Goal: Task Accomplishment & Management: Manage account settings

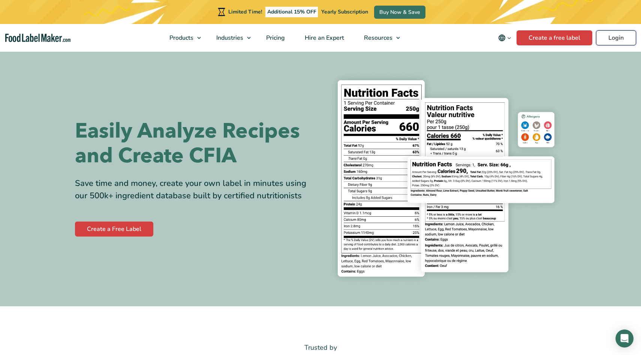
click at [628, 37] on link "Login" at bounding box center [616, 37] width 40 height 15
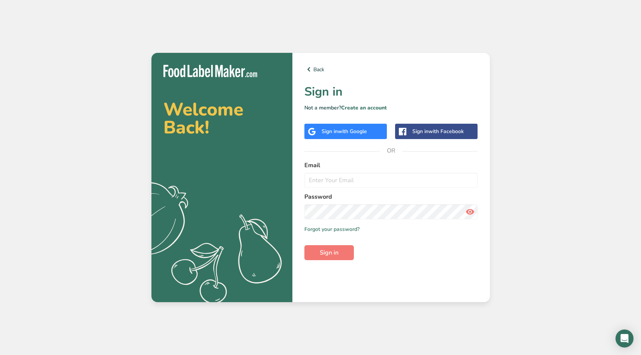
click at [359, 129] on span "with Google" at bounding box center [352, 131] width 29 height 7
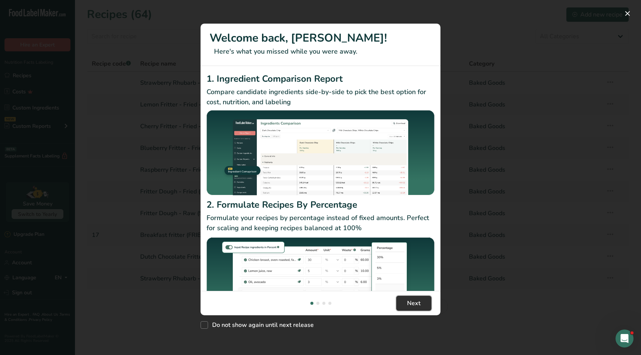
click at [408, 301] on span "Next" at bounding box center [413, 303] width 13 height 9
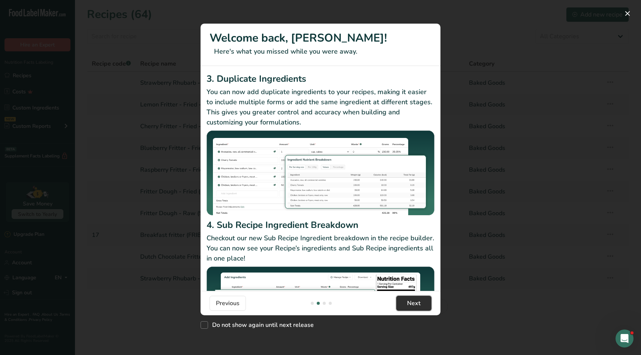
click at [408, 301] on span "Next" at bounding box center [413, 303] width 13 height 9
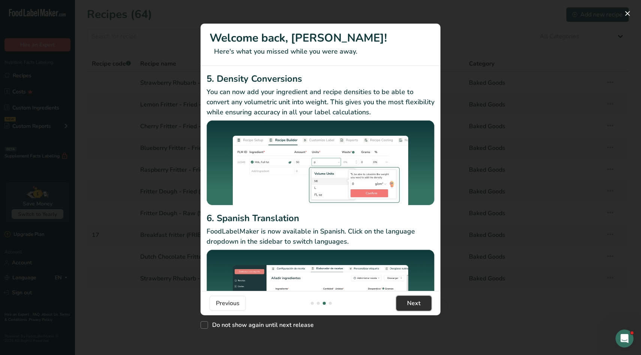
click at [408, 301] on span "Next" at bounding box center [413, 303] width 13 height 9
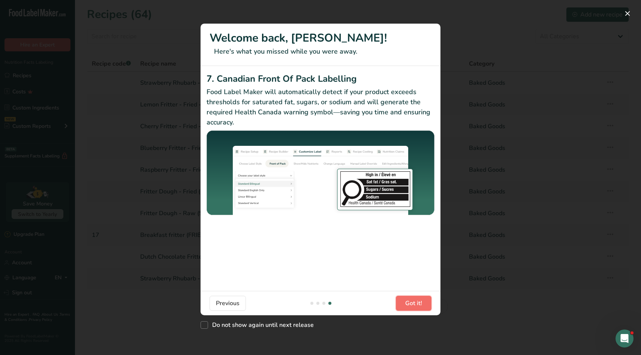
click at [408, 301] on span "Got it!" at bounding box center [413, 303] width 17 height 9
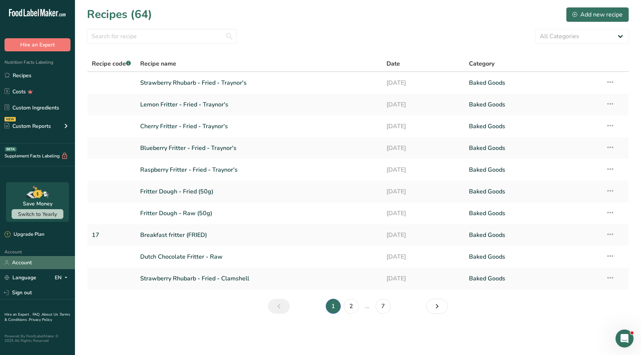
click at [23, 263] on link "Account" at bounding box center [37, 262] width 75 height 13
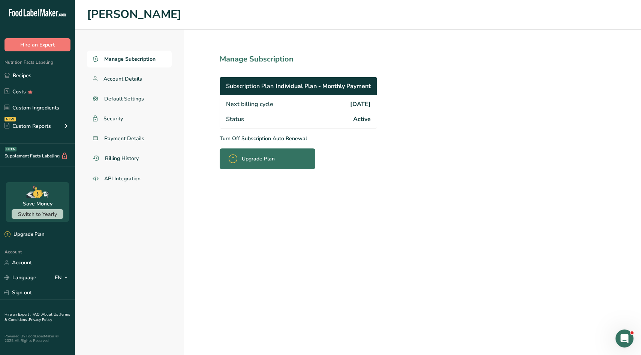
click at [254, 155] on span "Upgrade Plan" at bounding box center [258, 159] width 33 height 8
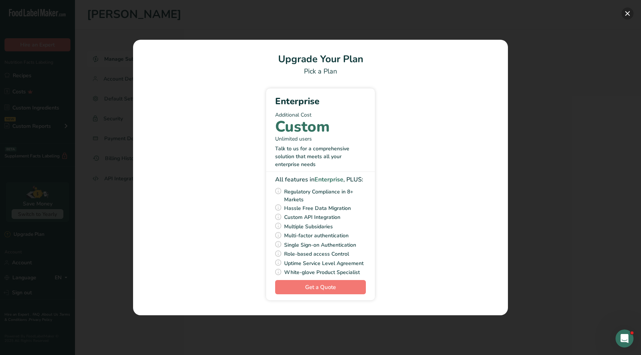
click at [626, 14] on button "Pick Your Pricing Plan Modal" at bounding box center [627, 13] width 12 height 12
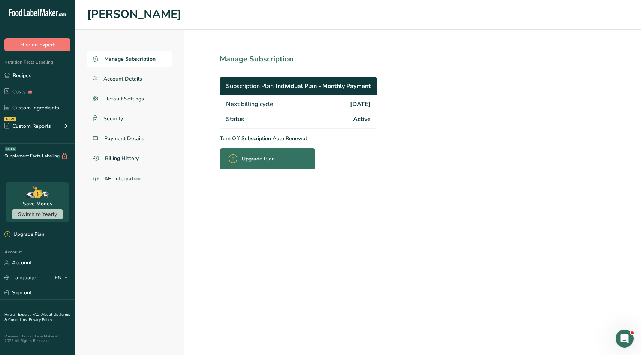
click at [321, 83] on span "Individual Plan - Monthly Payment" at bounding box center [322, 86] width 95 height 9
click at [277, 136] on p "Turn Off Subscription Auto Renewal" at bounding box center [315, 139] width 190 height 8
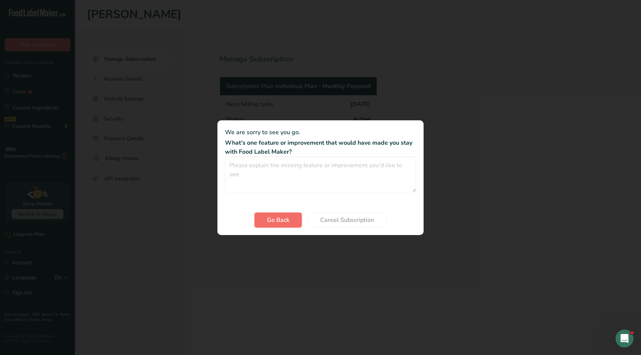
click at [286, 220] on span "Go Back" at bounding box center [278, 219] width 22 height 9
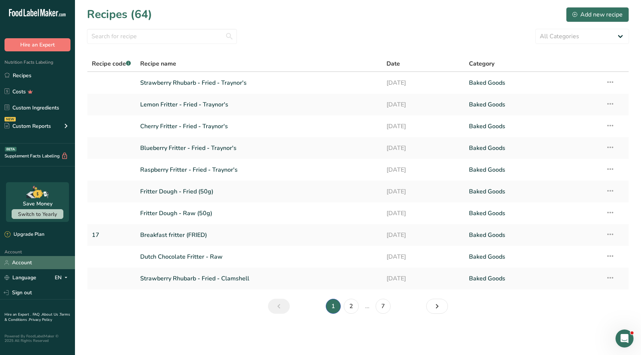
click at [32, 259] on link "Account" at bounding box center [37, 262] width 75 height 13
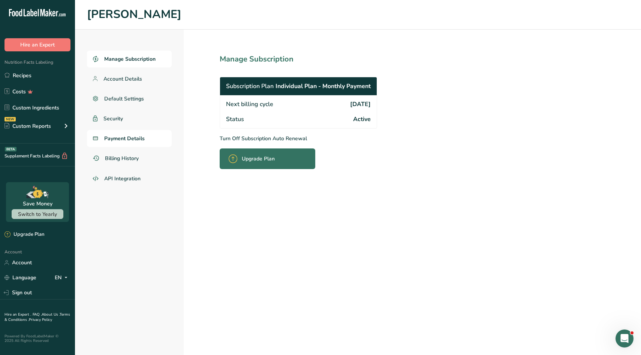
click at [136, 137] on span "Payment Details" at bounding box center [124, 139] width 40 height 8
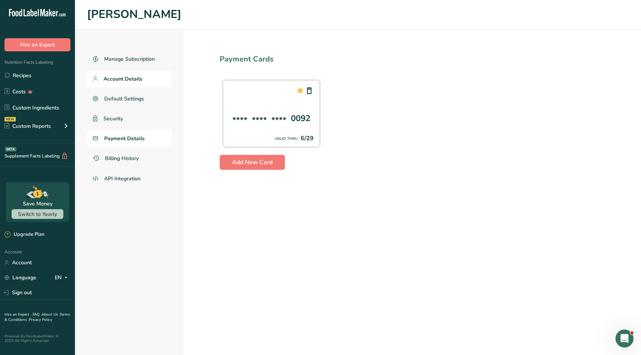
click at [130, 75] on span "Account Details" at bounding box center [122, 79] width 39 height 8
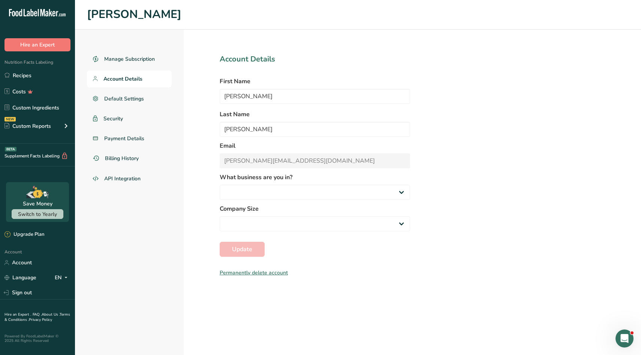
select select "3"
click at [127, 98] on span "Default Settings" at bounding box center [124, 99] width 40 height 8
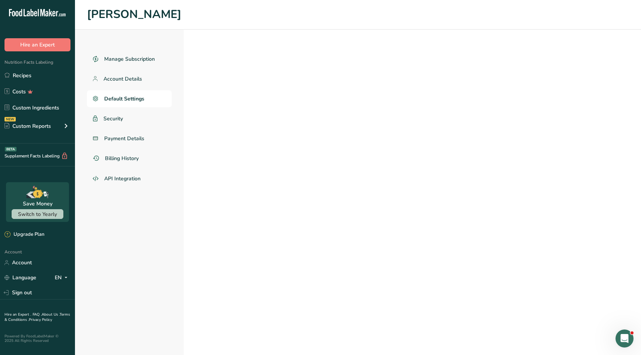
select select "CA"
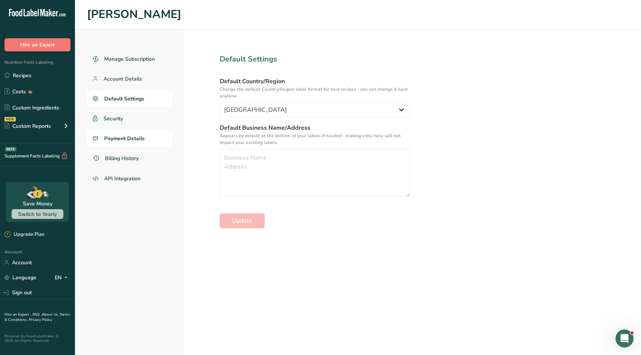
click at [129, 138] on span "Payment Details" at bounding box center [124, 139] width 40 height 8
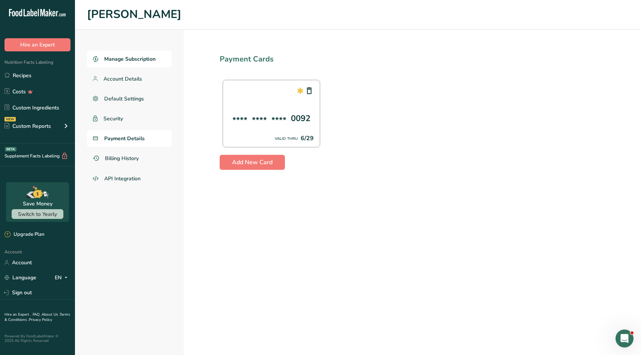
click at [145, 58] on span "Manage Subscription" at bounding box center [129, 59] width 51 height 8
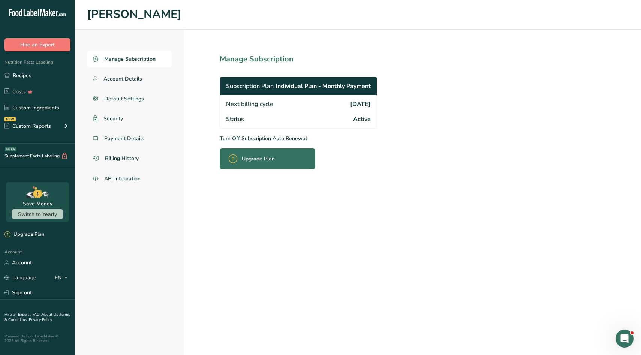
click at [280, 86] on span "Individual Plan - Monthly Payment" at bounding box center [322, 86] width 95 height 9
click at [49, 214] on span "Switch to Yearly" at bounding box center [37, 214] width 39 height 7
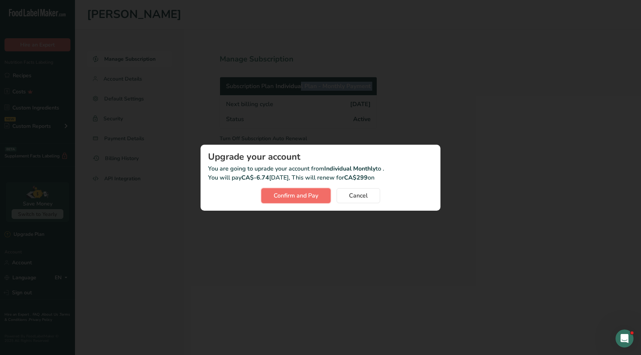
click at [278, 198] on span "Confirm and Pay" at bounding box center [296, 195] width 45 height 9
click at [290, 196] on span "Confirm and Pay" at bounding box center [296, 195] width 45 height 9
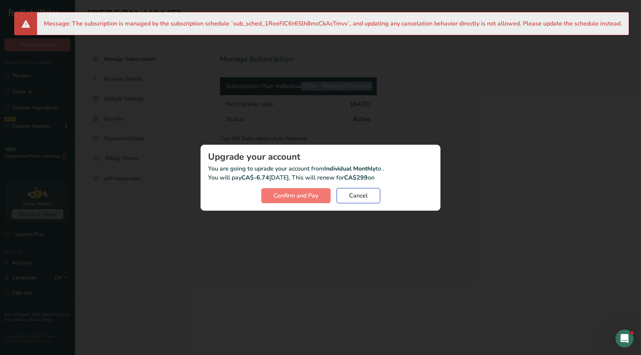
click at [357, 196] on span "Cancel" at bounding box center [358, 195] width 19 height 9
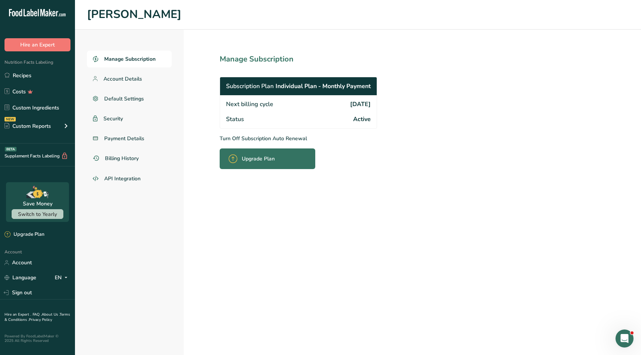
click at [263, 83] on span "Subscription Plan" at bounding box center [250, 86] width 48 height 9
click at [140, 63] on link "Manage Subscription" at bounding box center [129, 59] width 85 height 17
click at [140, 61] on span "Manage Subscription" at bounding box center [129, 59] width 51 height 8
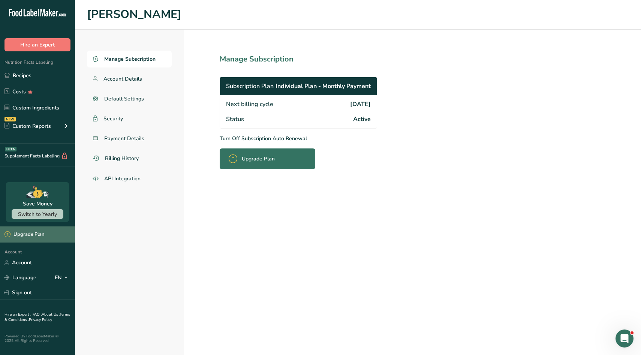
click at [36, 234] on div "Upgrade Plan" at bounding box center [24, 234] width 40 height 7
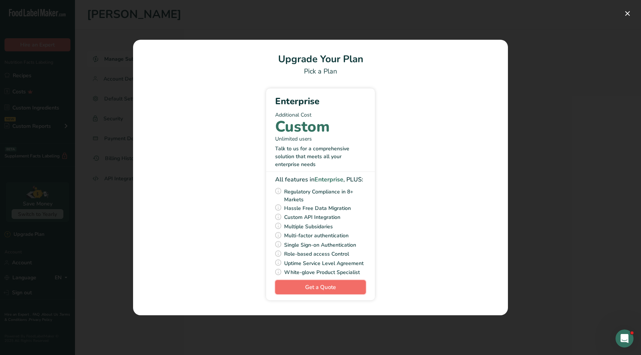
click at [303, 293] on link "Get a Quote" at bounding box center [320, 287] width 91 height 15
click at [470, 82] on section "Upgrade Your Plan Pick a Plan Enterprise Additional Cost Custom Unlimited users…" at bounding box center [320, 178] width 375 height 276
click at [332, 70] on div "Pick a Plan" at bounding box center [320, 71] width 357 height 10
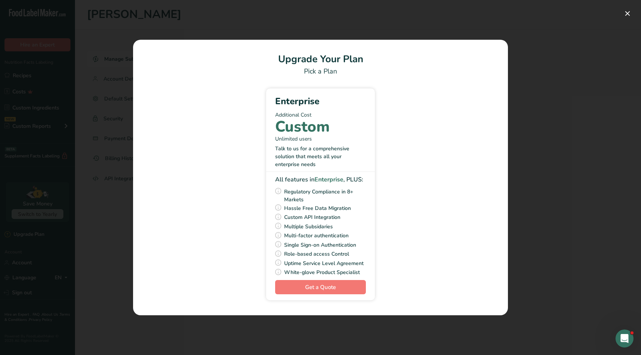
click at [326, 147] on div "Talk to us for a comprehensive solution that meets all your enterprise needs" at bounding box center [320, 157] width 91 height 24
click at [326, 145] on div "Talk to us for a comprehensive solution that meets all your enterprise needs" at bounding box center [320, 157] width 91 height 24
click at [428, 106] on div "Enterprise Additional Cost Custom Unlimited users Talk to us for a comprehensiv…" at bounding box center [320, 197] width 357 height 218
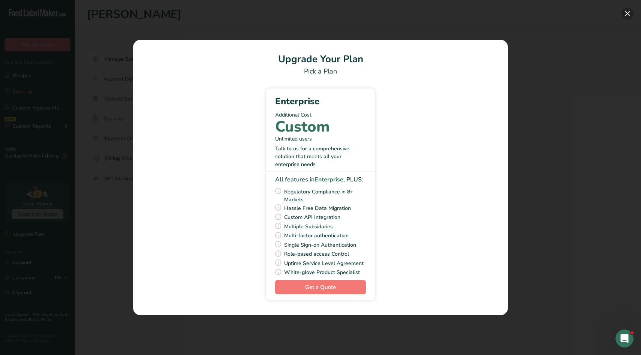
click at [629, 12] on button "Pick Your Pricing Plan Modal" at bounding box center [627, 13] width 12 height 12
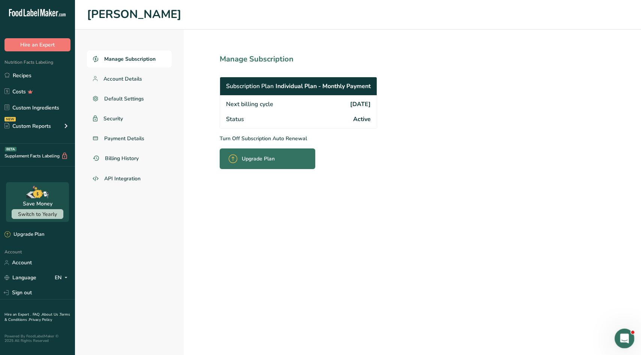
click at [625, 344] on div "Open Intercom Messenger" at bounding box center [623, 337] width 25 height 25
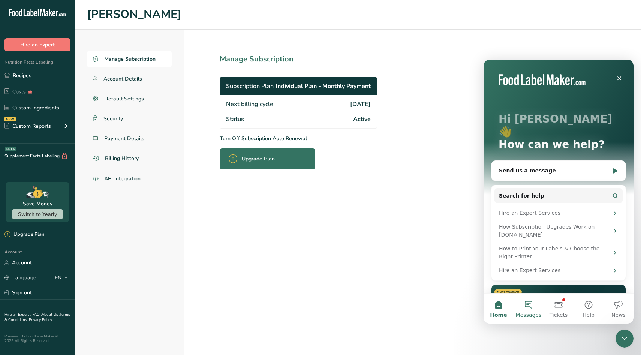
click at [525, 312] on span "Messages" at bounding box center [529, 314] width 26 height 5
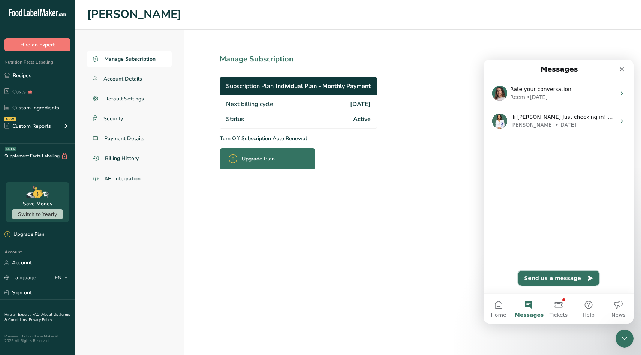
click at [554, 281] on button "Send us a message" at bounding box center [558, 278] width 81 height 15
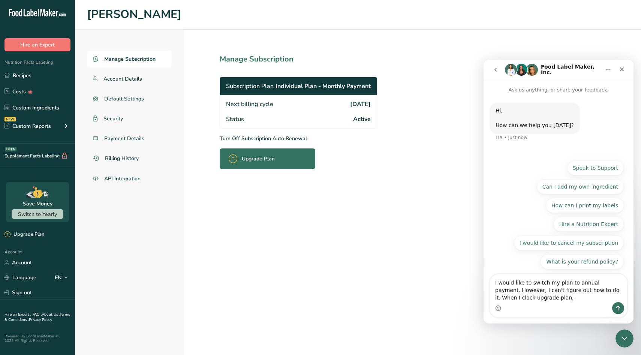
click at [616, 291] on textarea "I would like to switch my plan to annual payment. However, I can't figure out h…" at bounding box center [558, 288] width 137 height 28
click at [554, 297] on textarea "I would like to switch my plan to annual payment. However, I can't figure out h…" at bounding box center [558, 288] width 137 height 28
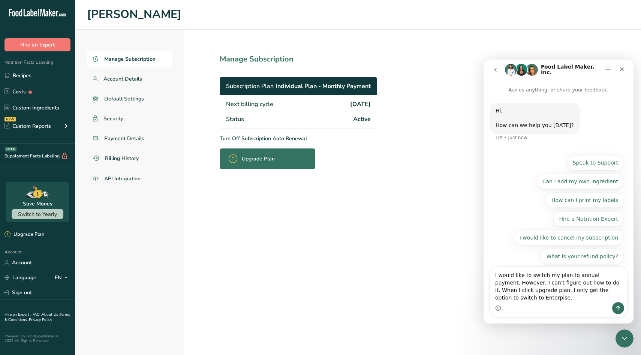
click at [511, 298] on textarea "I would like to switch my plan to annual payment. However, I can't figure out h…" at bounding box center [558, 284] width 137 height 35
click at [533, 297] on textarea "I would like to switch my plan to annual payment. However, I can't figure out h…" at bounding box center [558, 284] width 137 height 35
click at [41, 214] on span "Switch to Yearly" at bounding box center [37, 214] width 39 height 7
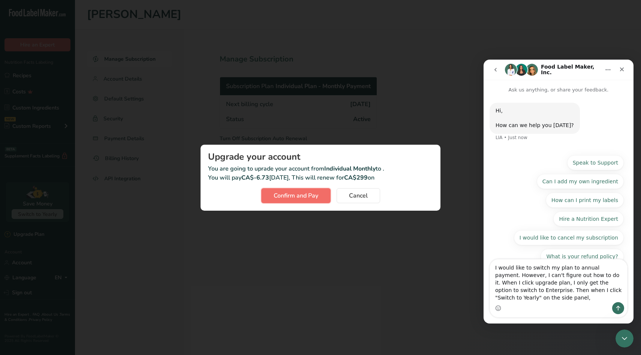
click at [316, 196] on span "Confirm and Pay" at bounding box center [296, 195] width 45 height 9
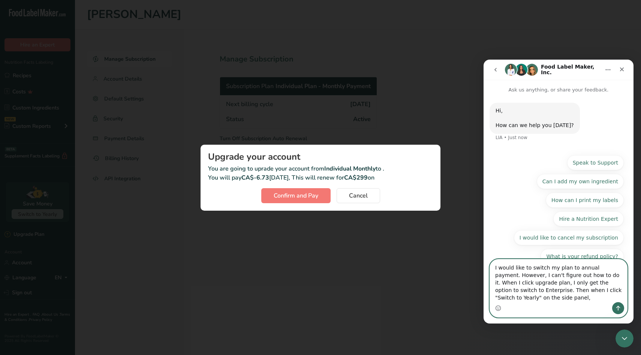
click at [541, 299] on textarea "I would like to switch my plan to annual payment. However, I can't figure out h…" at bounding box center [558, 280] width 137 height 43
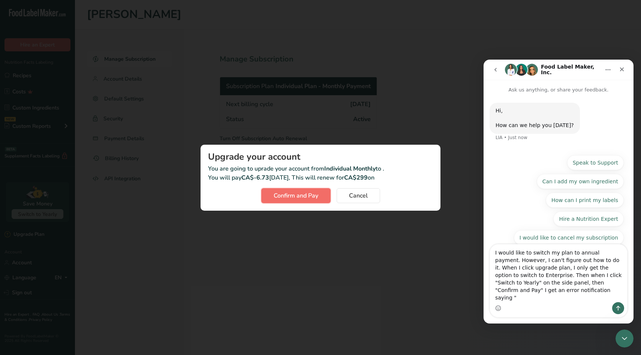
click at [289, 191] on span "Confirm and Pay" at bounding box center [296, 195] width 45 height 9
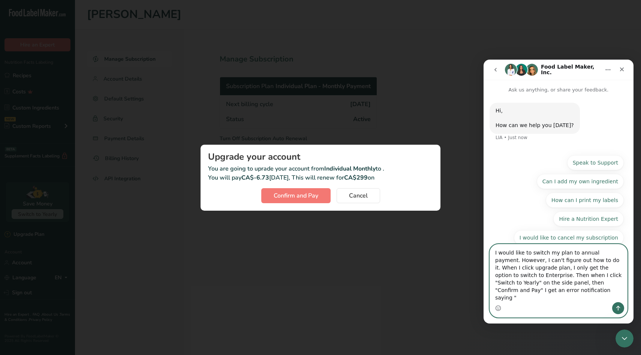
click at [552, 298] on textarea "I would like to switch my plan to annual payment. However, I can't figure out h…" at bounding box center [558, 273] width 137 height 58
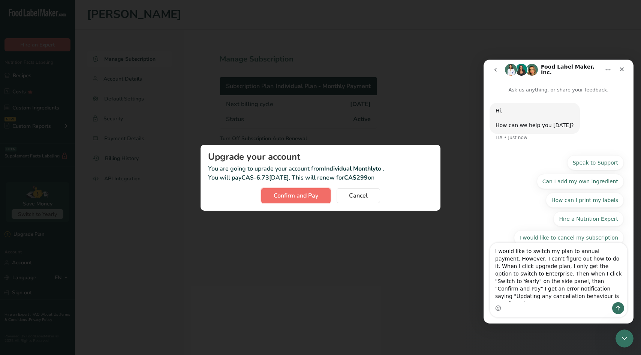
click at [286, 199] on span "Confirm and Pay" at bounding box center [296, 195] width 45 height 9
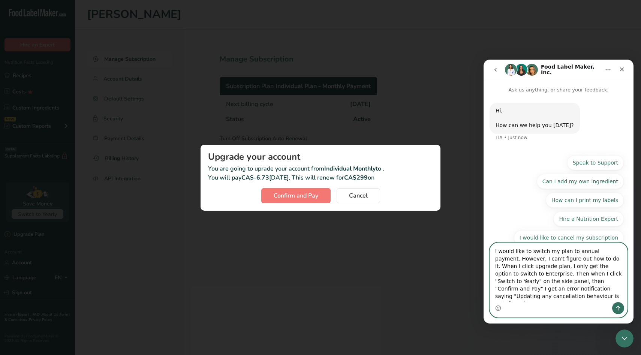
click at [520, 298] on textarea "I would like to switch my plan to annual payment. However, I can't figure out h…" at bounding box center [558, 272] width 137 height 59
click at [594, 291] on textarea "I would like to switch my plan to annual payment. However, I can't figure out h…" at bounding box center [558, 272] width 137 height 59
click at [591, 299] on textarea "I would like to switch my plan to annual payment. However, I can't figure out h…" at bounding box center [558, 272] width 137 height 59
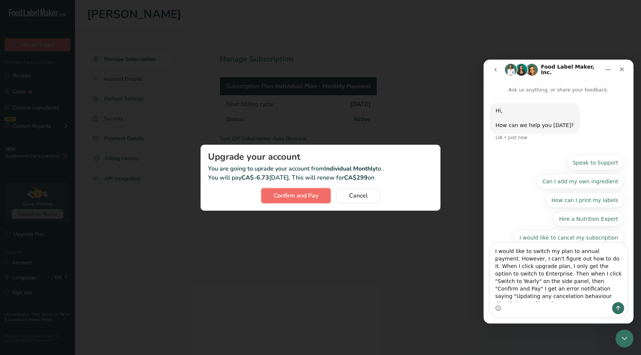
click at [292, 200] on button "Confirm and Pay" at bounding box center [295, 195] width 69 height 15
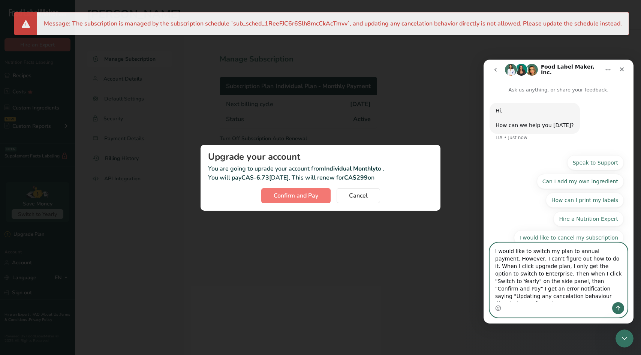
click at [582, 298] on textarea "I would like to switch my plan to annual payment. However, I can't figure out h…" at bounding box center [558, 272] width 137 height 59
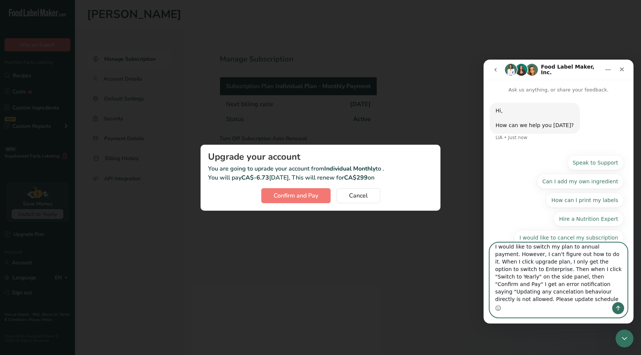
scroll to position [12, 0]
type textarea "I would like to switch my plan to annual payment. However, I can't figure out h…"
click at [569, 298] on textarea "I would like to switch my plan to annual payment. However, I can't figure out h…" at bounding box center [558, 272] width 137 height 59
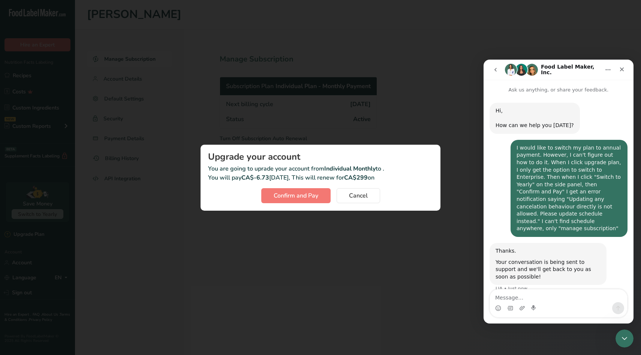
scroll to position [25, 0]
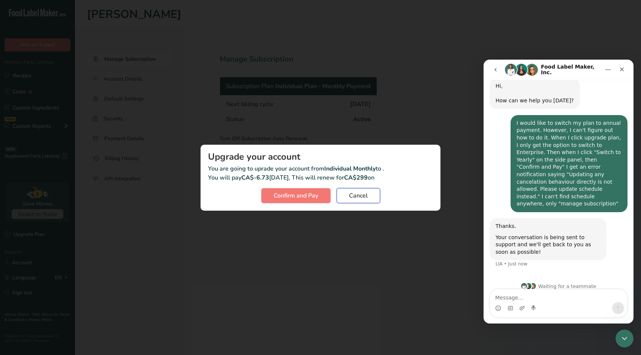
click at [355, 193] on span "Cancel" at bounding box center [358, 195] width 19 height 9
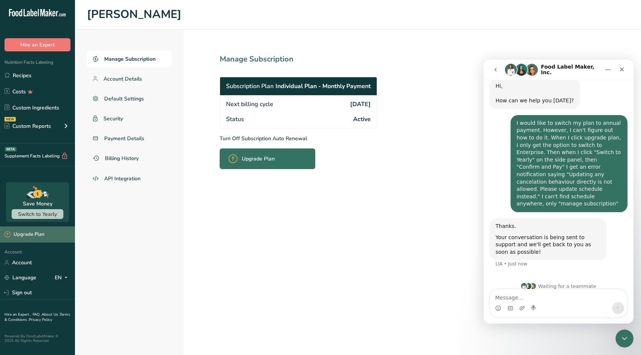
click at [27, 232] on div "Upgrade Plan" at bounding box center [24, 234] width 40 height 7
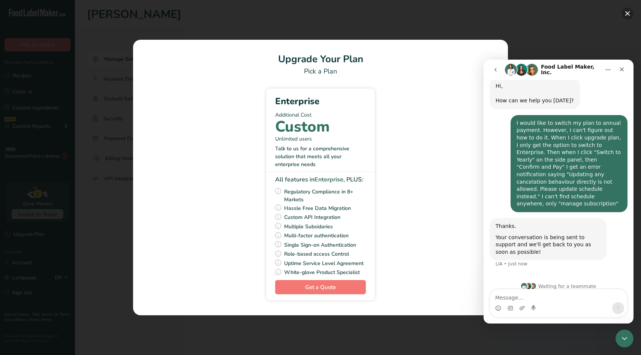
click at [628, 12] on button "Pick Your Pricing Plan Modal" at bounding box center [627, 13] width 12 height 12
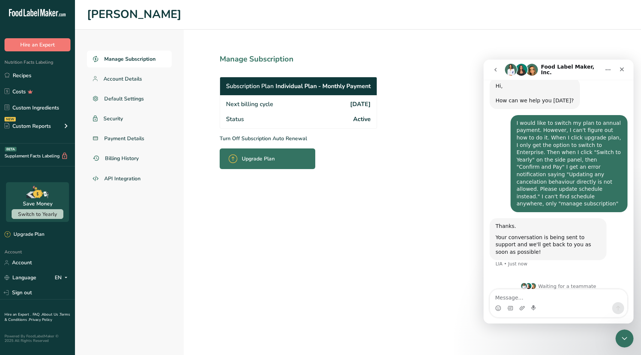
click at [255, 156] on span "Upgrade Plan" at bounding box center [258, 159] width 33 height 8
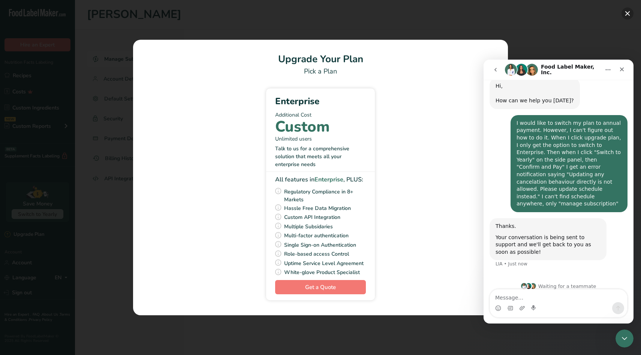
click at [625, 13] on button "Pick Your Pricing Plan Modal" at bounding box center [627, 13] width 12 height 12
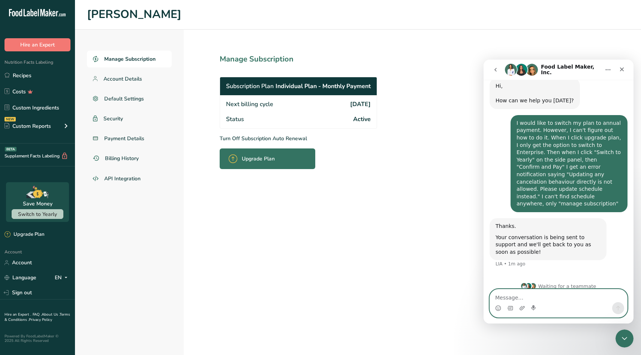
click at [514, 298] on textarea "Message…" at bounding box center [558, 295] width 137 height 13
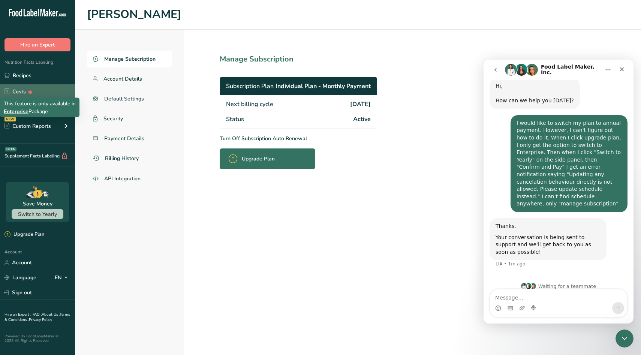
click at [28, 88] on icon at bounding box center [30, 92] width 11 height 8
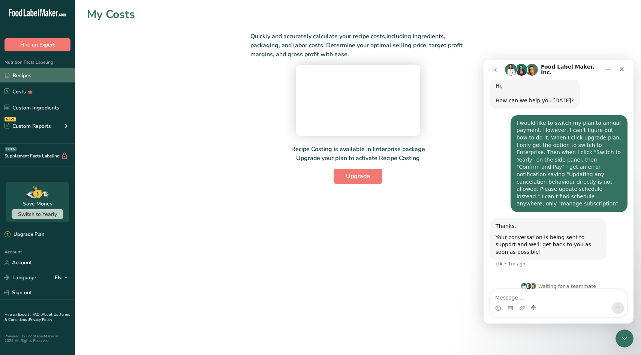
click at [25, 72] on link "Recipes" at bounding box center [37, 75] width 75 height 14
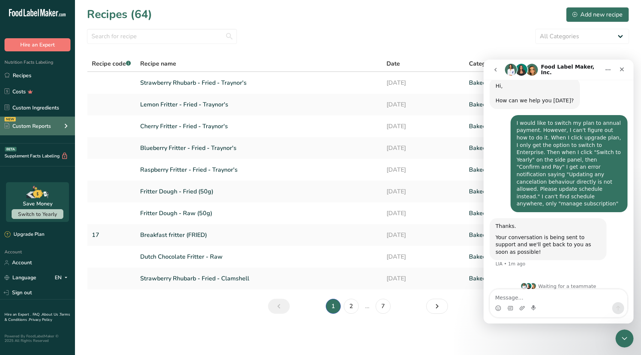
click at [55, 127] on div "NEW Custom Reports" at bounding box center [37, 126] width 75 height 19
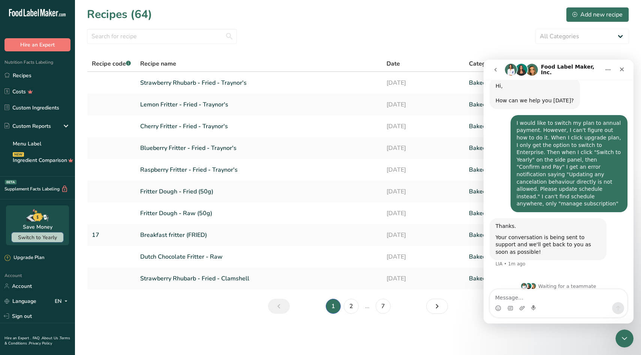
click at [48, 237] on span "Switch to Yearly" at bounding box center [37, 237] width 39 height 7
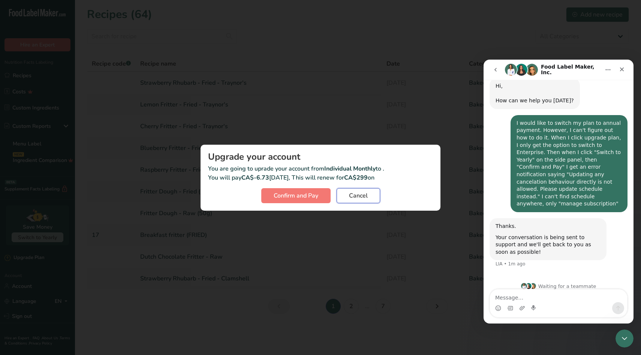
click at [362, 193] on span "Cancel" at bounding box center [358, 195] width 19 height 9
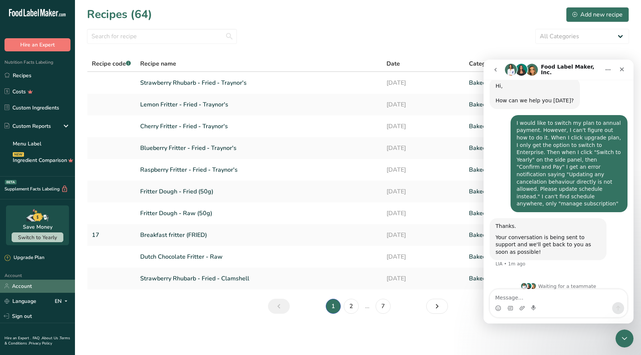
click at [30, 289] on link "Account" at bounding box center [37, 286] width 75 height 13
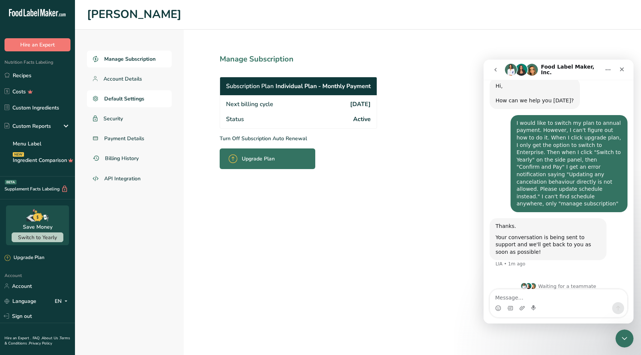
click at [123, 99] on span "Default Settings" at bounding box center [124, 99] width 40 height 8
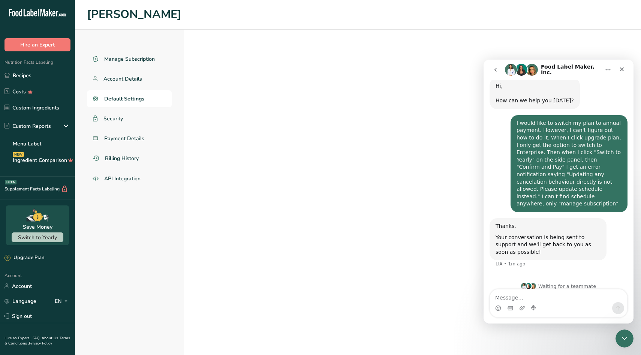
select select "CA"
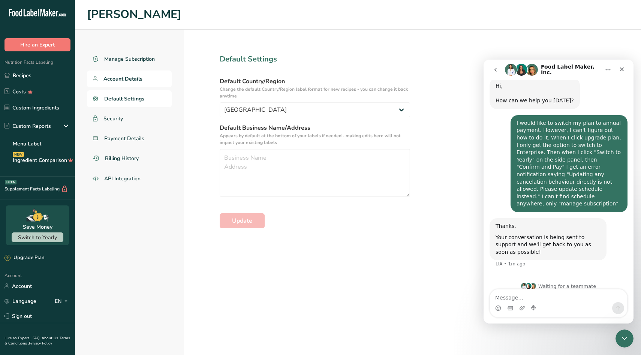
click at [125, 81] on span "Account Details" at bounding box center [122, 79] width 39 height 8
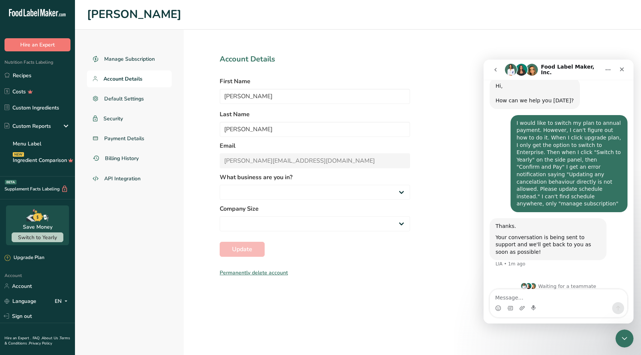
select select "3"
click at [124, 100] on span "Default Settings" at bounding box center [124, 99] width 40 height 8
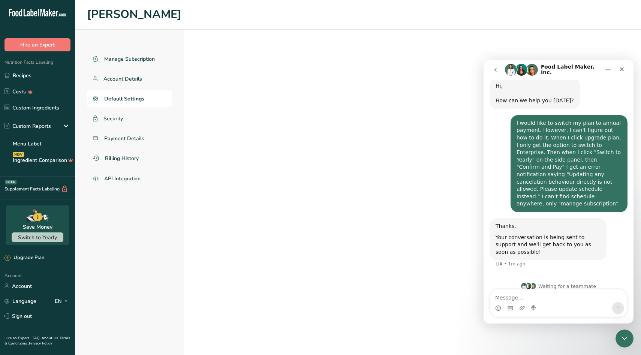
select select "CA"
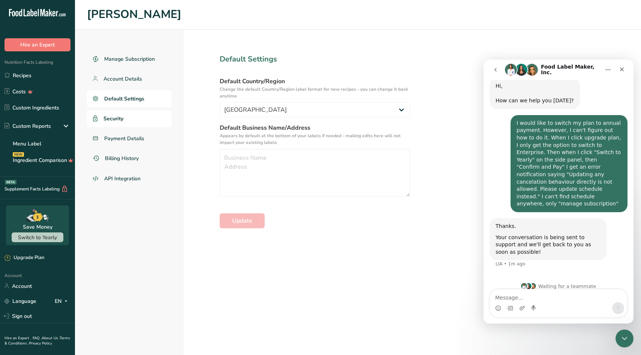
click at [117, 117] on span "Security" at bounding box center [113, 119] width 20 height 8
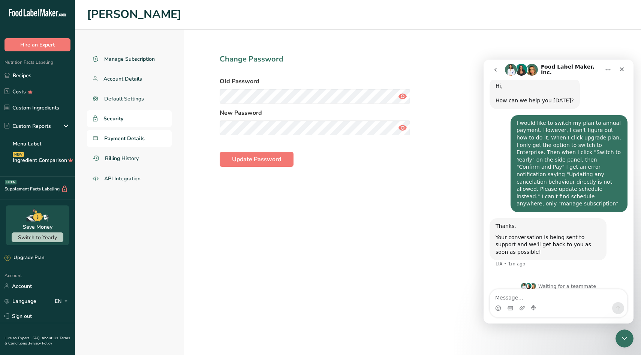
click at [120, 142] on link "Payment Details" at bounding box center [129, 138] width 85 height 17
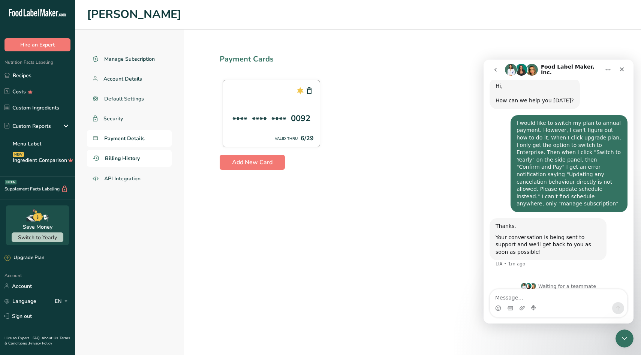
click at [121, 158] on span "Billing History" at bounding box center [122, 158] width 35 height 8
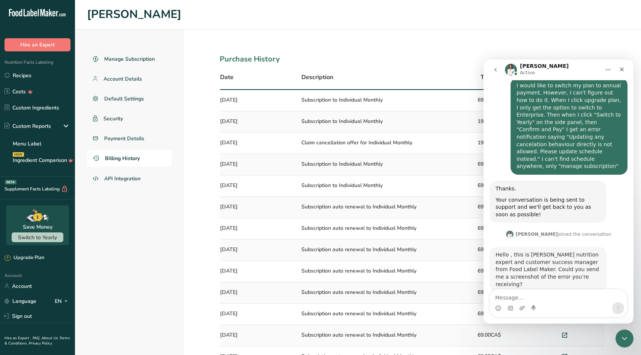
scroll to position [66, 0]
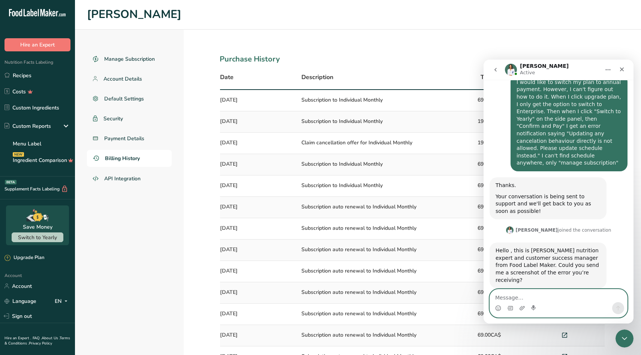
click at [532, 299] on textarea "Message…" at bounding box center [558, 295] width 137 height 13
click at [30, 235] on span "Switch to Yearly" at bounding box center [37, 237] width 39 height 7
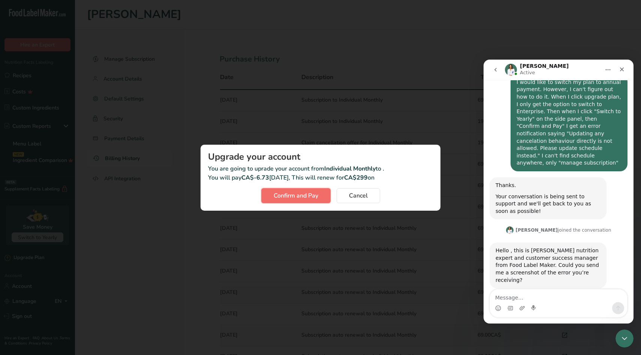
click at [298, 195] on span "Confirm and Pay" at bounding box center [296, 195] width 45 height 9
click at [621, 203] on div "Thanks. Your conversation is being sent to support and we'll get back to you as…" at bounding box center [558, 201] width 138 height 48
click at [512, 297] on textarea "Message…" at bounding box center [558, 295] width 137 height 13
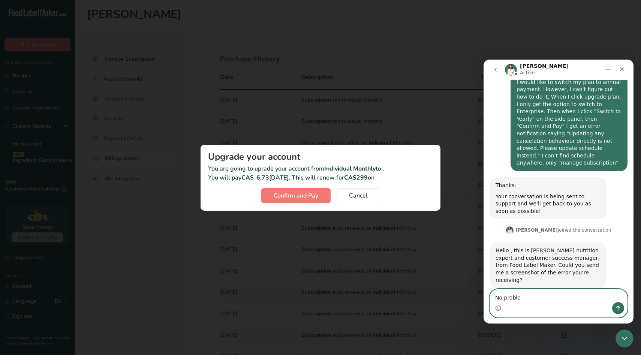
type textarea "No problem"
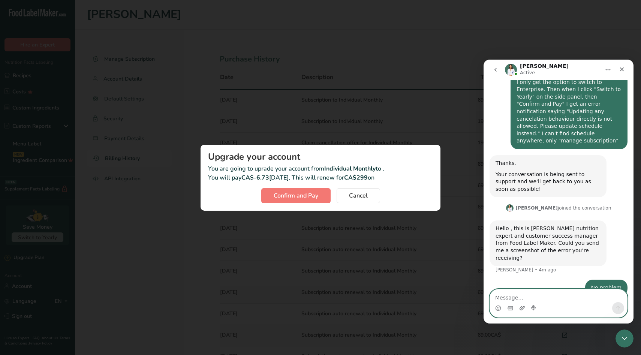
click at [523, 308] on icon "Upload attachment" at bounding box center [521, 308] width 5 height 4
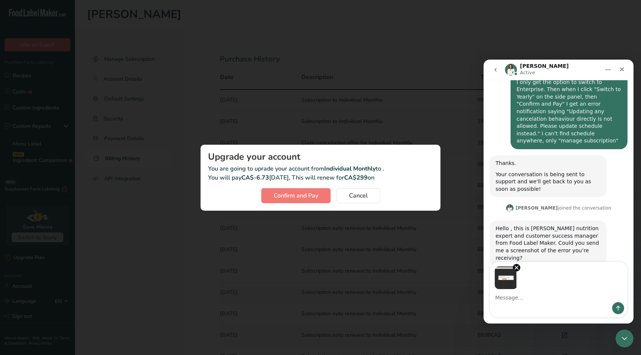
scroll to position [115, 0]
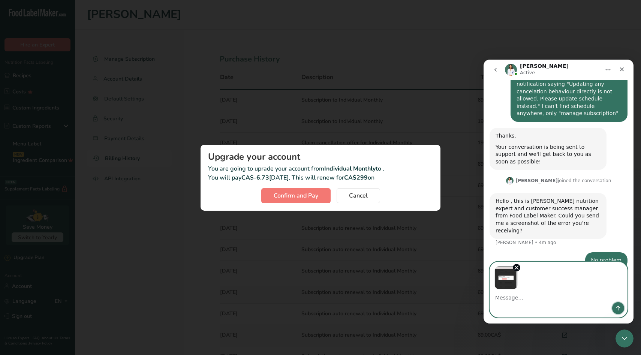
click at [620, 308] on icon "Send a message…" at bounding box center [618, 308] width 6 height 6
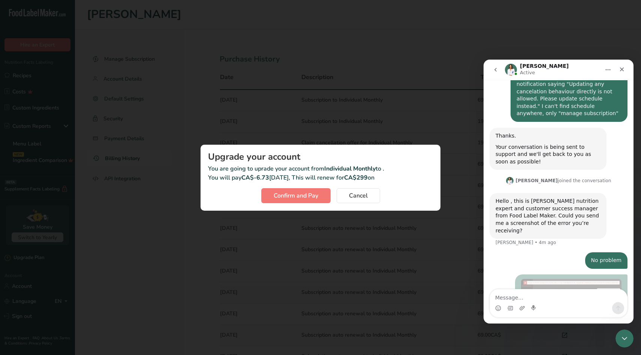
scroll to position [153, 0]
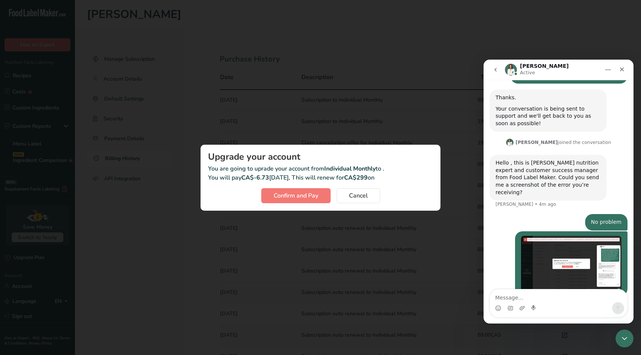
click at [575, 238] on img "Kelvin says…" at bounding box center [571, 264] width 100 height 56
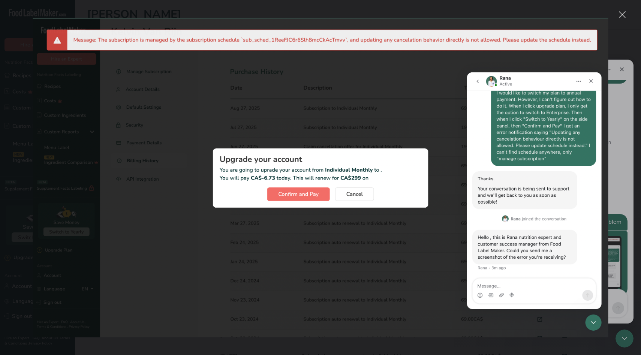
click at [625, 16] on div "Close" at bounding box center [622, 14] width 7 height 7
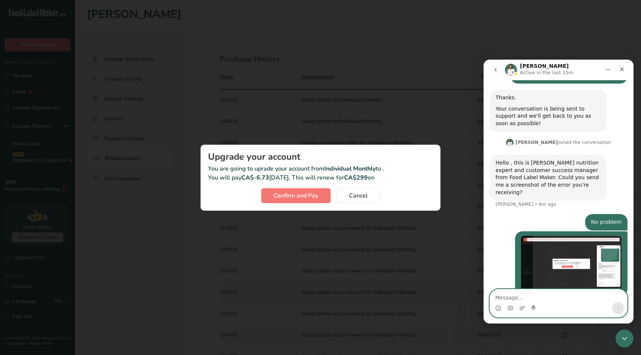
click at [521, 298] on textarea "Message…" at bounding box center [558, 295] width 137 height 13
click at [554, 243] on img "Kelvin says…" at bounding box center [571, 264] width 100 height 56
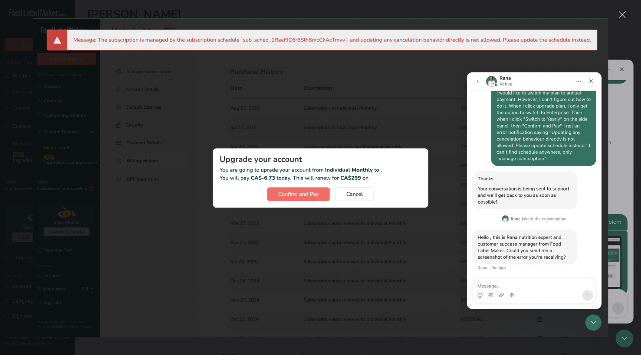
click at [622, 16] on div "Close" at bounding box center [622, 14] width 7 height 7
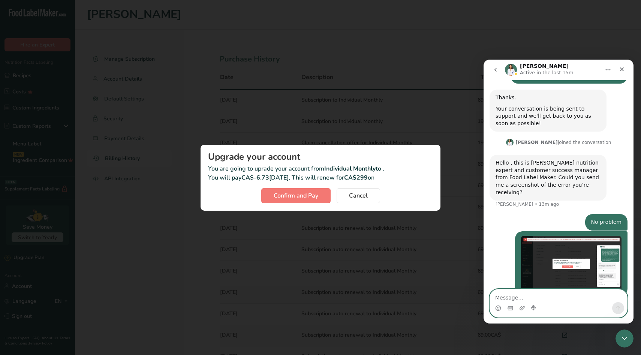
click at [516, 294] on textarea "Message…" at bounding box center [558, 295] width 137 height 13
click at [525, 298] on textarea "Message…" at bounding box center [558, 295] width 137 height 13
